Goal: Check status: Check status

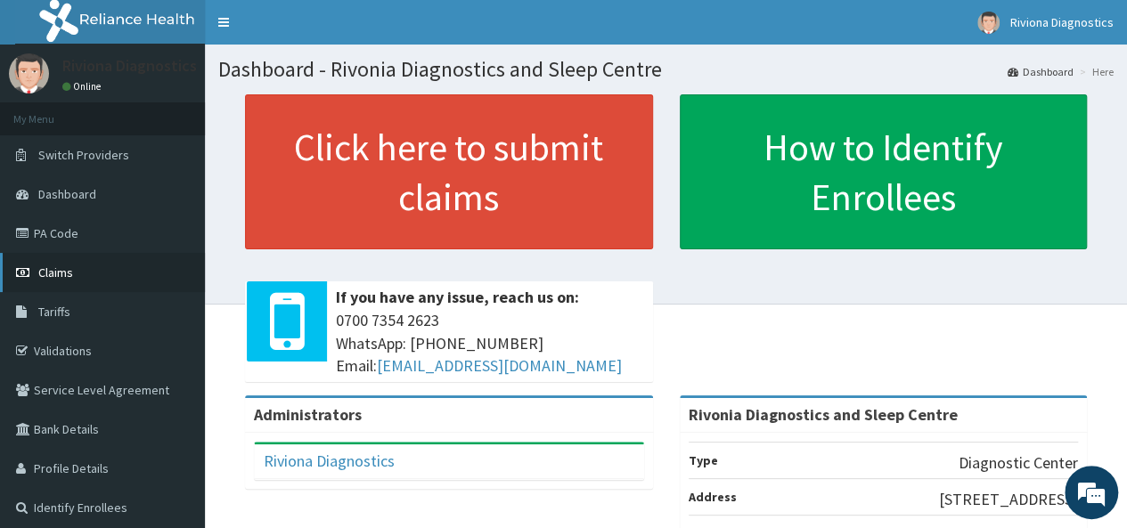
click at [68, 267] on span "Claims" at bounding box center [55, 273] width 35 height 16
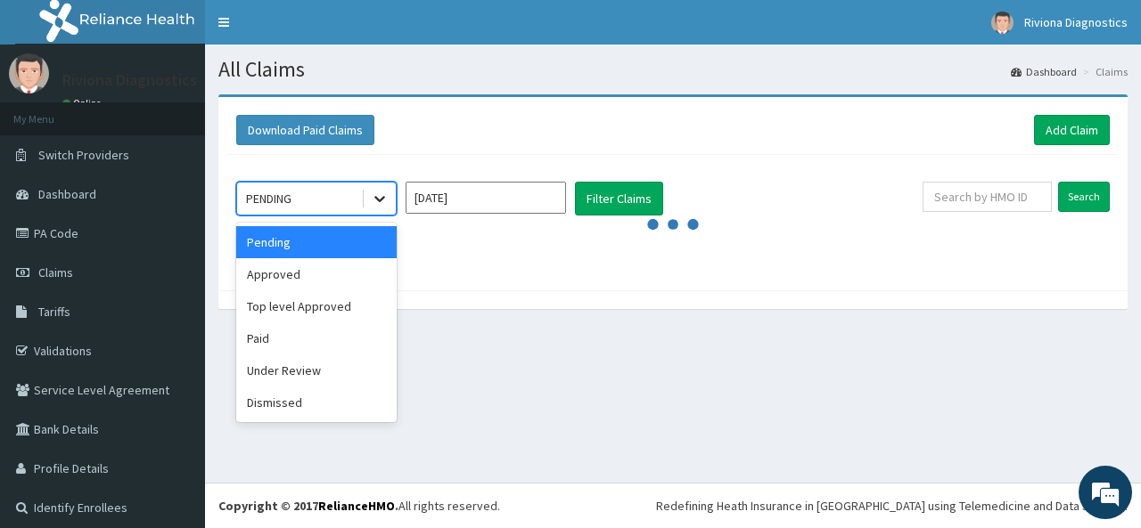
click at [388, 196] on icon at bounding box center [380, 199] width 18 height 18
click at [253, 329] on div "Paid" at bounding box center [316, 339] width 160 height 32
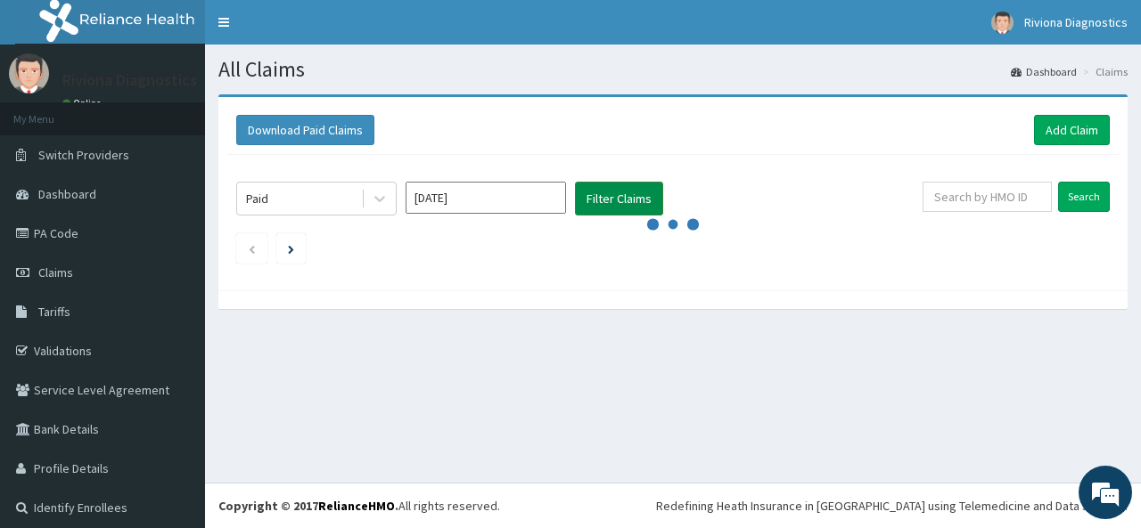
click at [599, 201] on button "Filter Claims" at bounding box center [619, 199] width 88 height 34
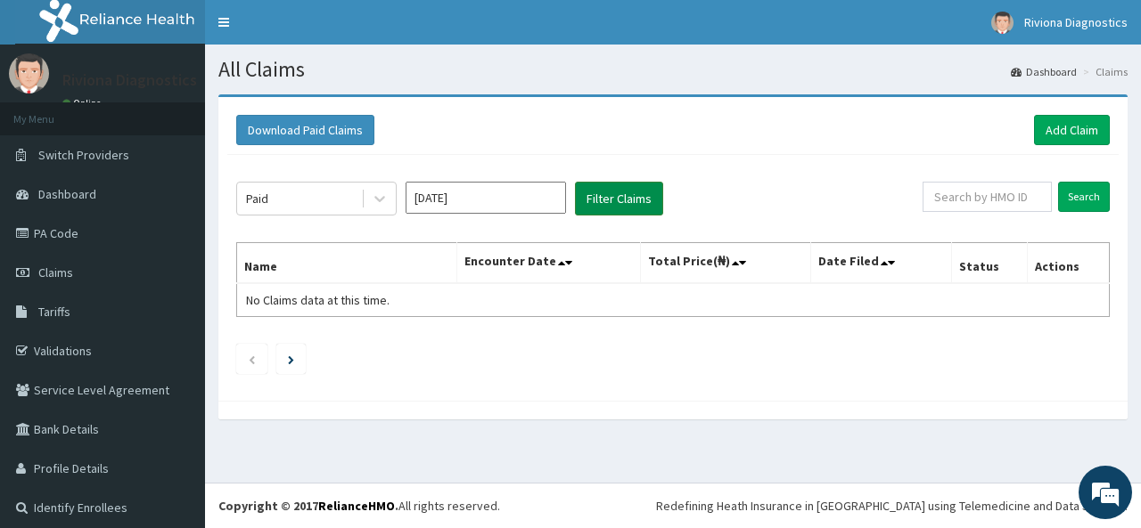
click at [599, 201] on button "Filter Claims" at bounding box center [619, 199] width 88 height 34
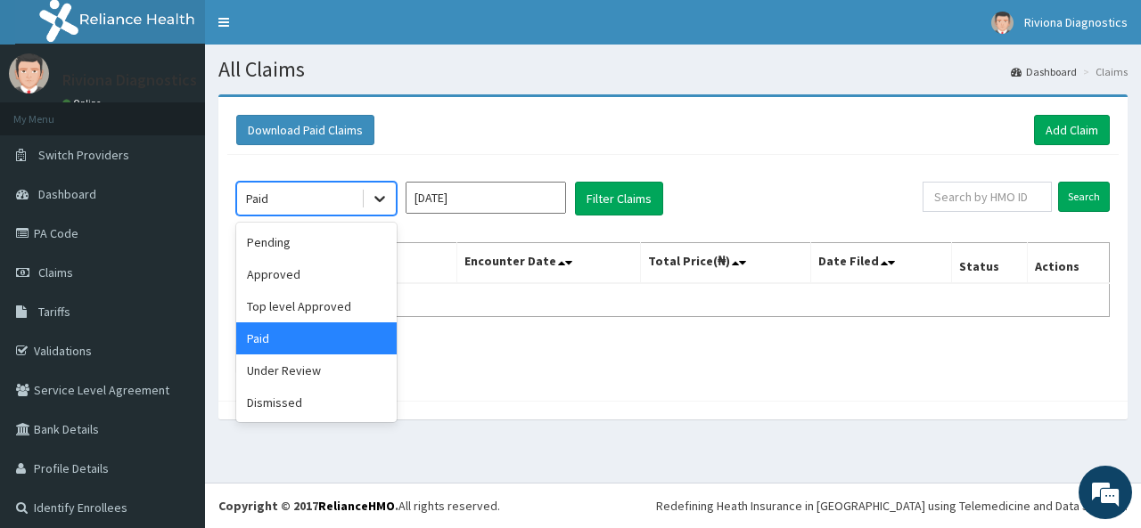
click at [388, 196] on icon at bounding box center [380, 199] width 18 height 18
click at [330, 304] on div "Top level Approved" at bounding box center [316, 306] width 160 height 32
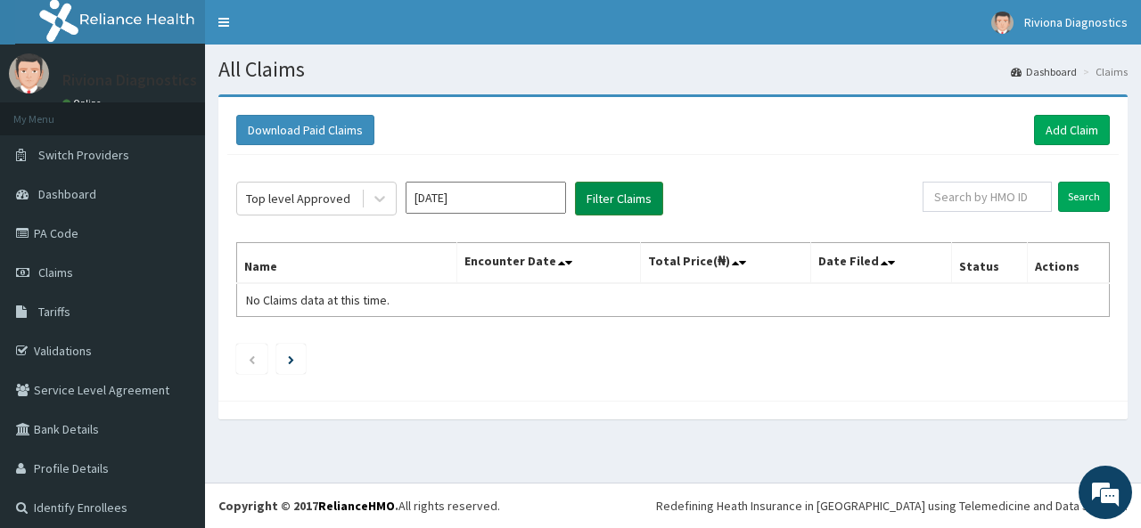
click at [605, 200] on button "Filter Claims" at bounding box center [619, 199] width 88 height 34
click at [128, 203] on link "Dashboard" at bounding box center [102, 194] width 205 height 39
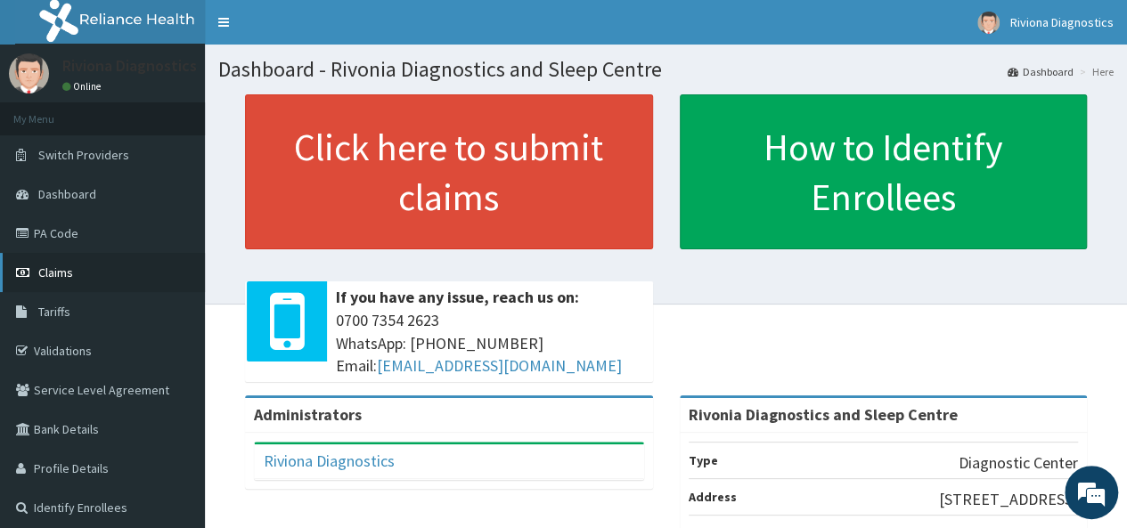
click at [107, 289] on link "Claims" at bounding box center [102, 272] width 205 height 39
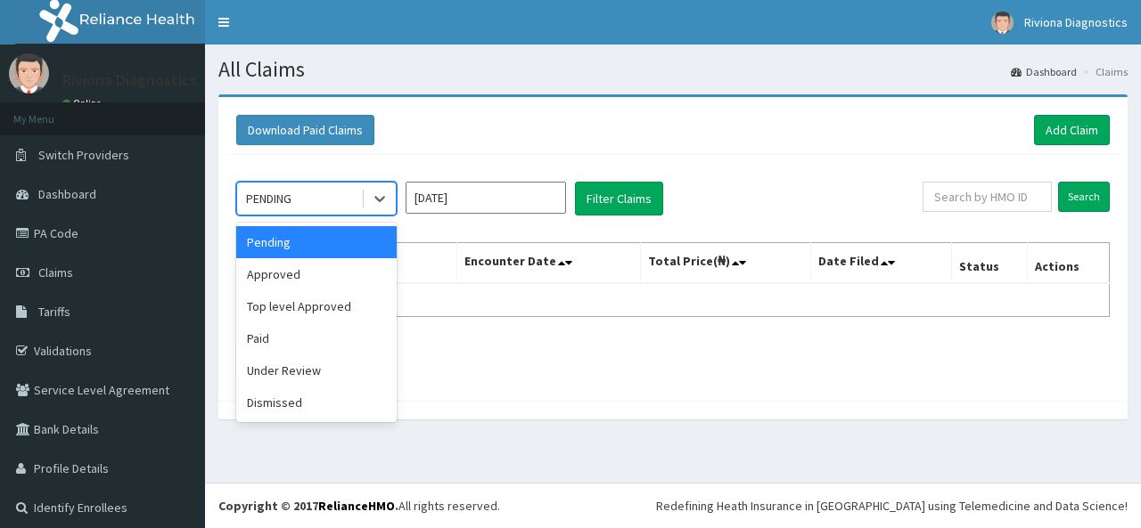
click at [379, 191] on icon at bounding box center [380, 199] width 18 height 18
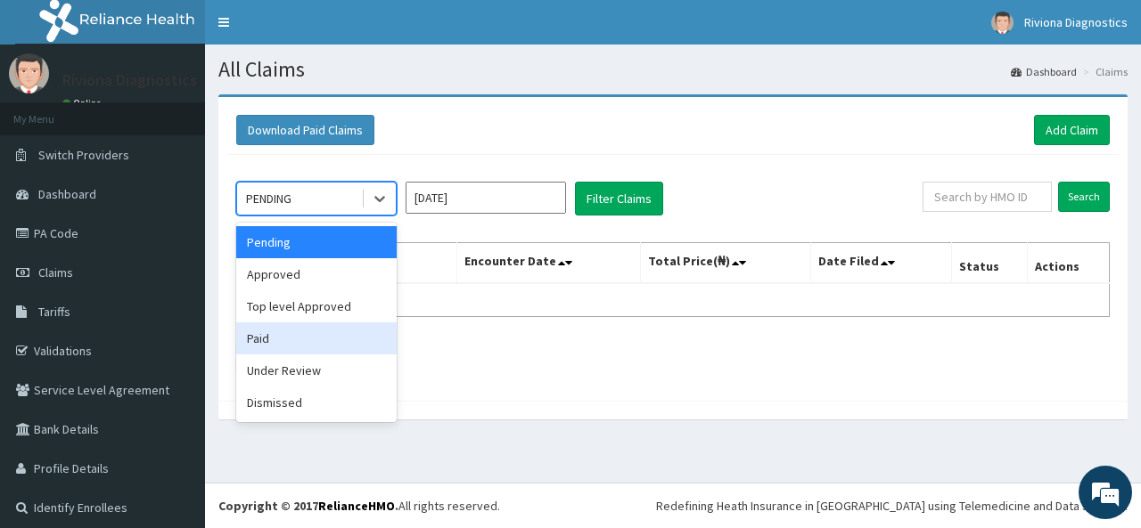
click at [293, 326] on div "Paid" at bounding box center [316, 339] width 160 height 32
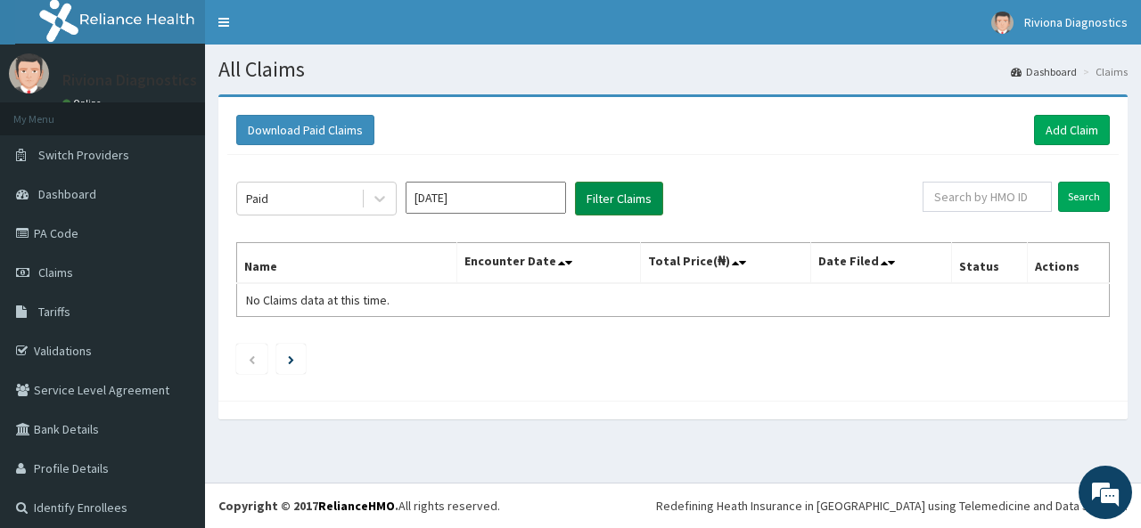
click at [635, 186] on button "Filter Claims" at bounding box center [619, 199] width 88 height 34
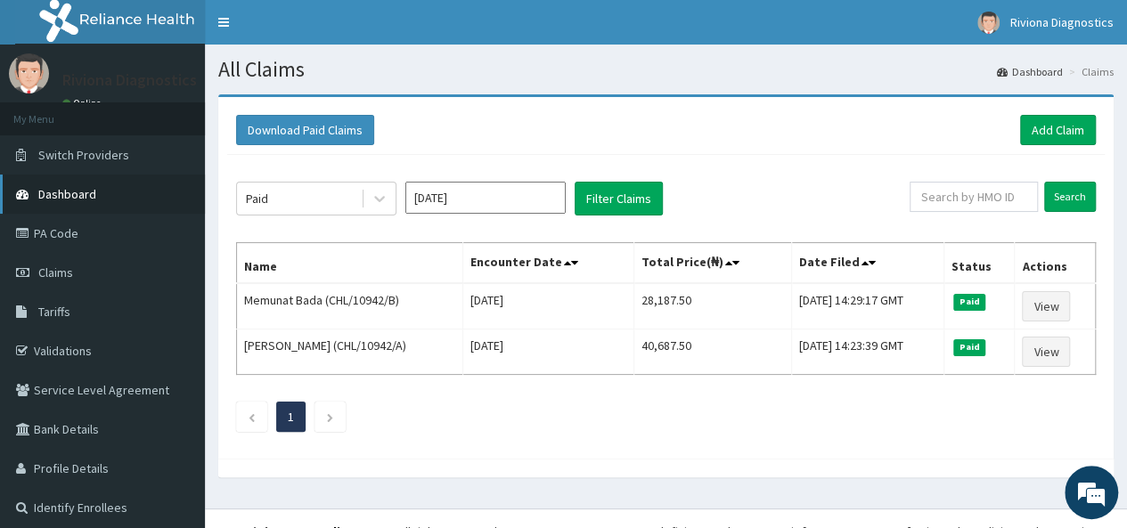
click at [109, 198] on link "Dashboard" at bounding box center [102, 194] width 205 height 39
